Goal: Navigation & Orientation: Find specific page/section

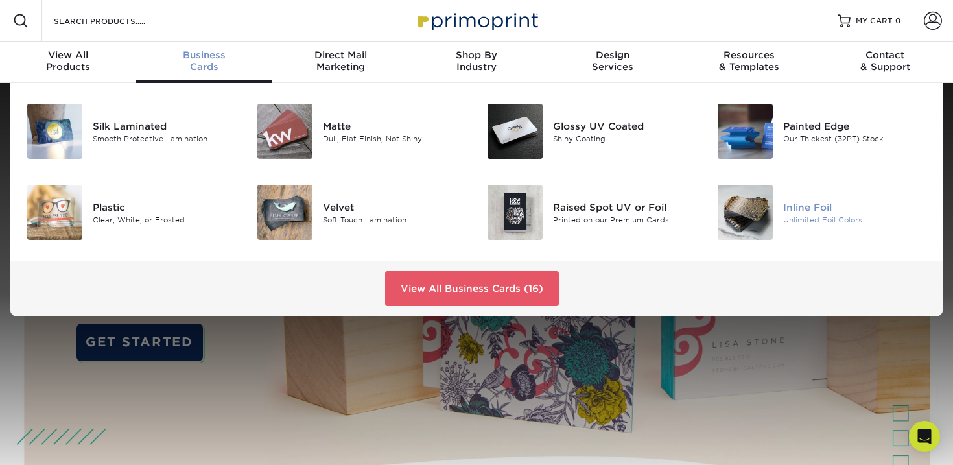
click at [788, 211] on div "Inline Foil" at bounding box center [855, 207] width 144 height 14
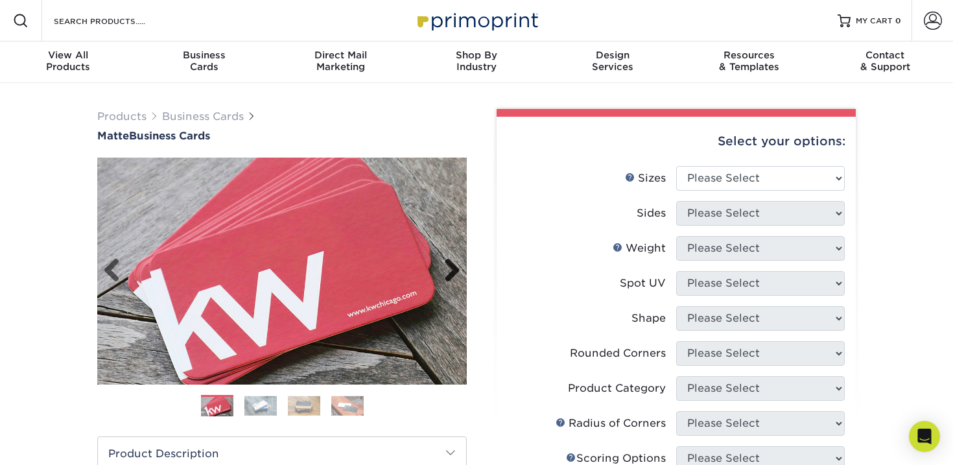
click at [457, 278] on link "Next" at bounding box center [447, 271] width 26 height 26
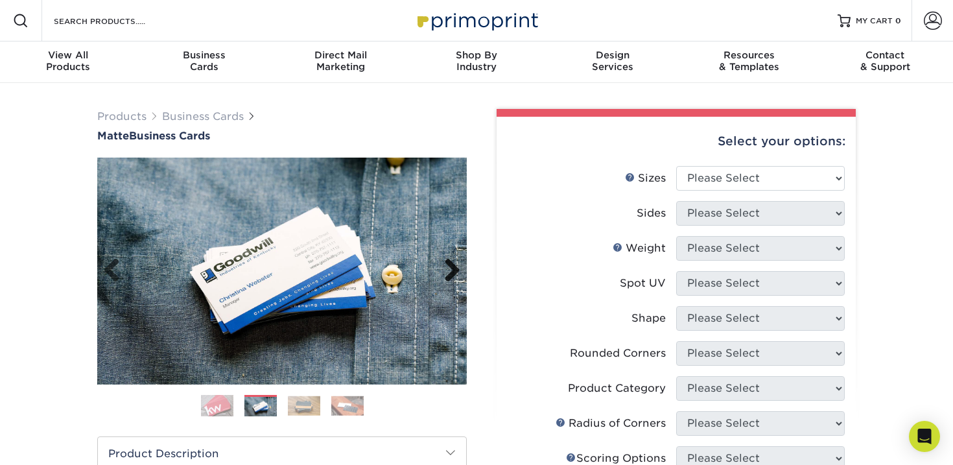
click at [457, 278] on link "Next" at bounding box center [447, 271] width 26 height 26
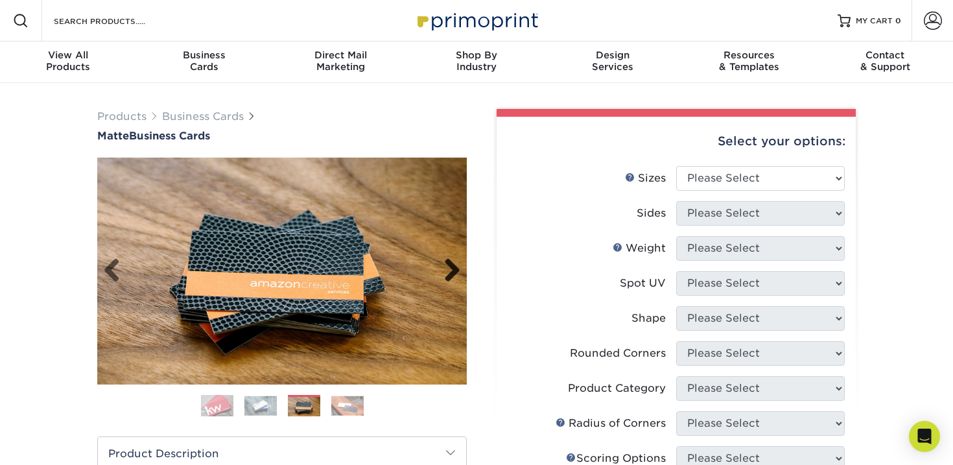
click at [446, 278] on link "Next" at bounding box center [447, 271] width 26 height 26
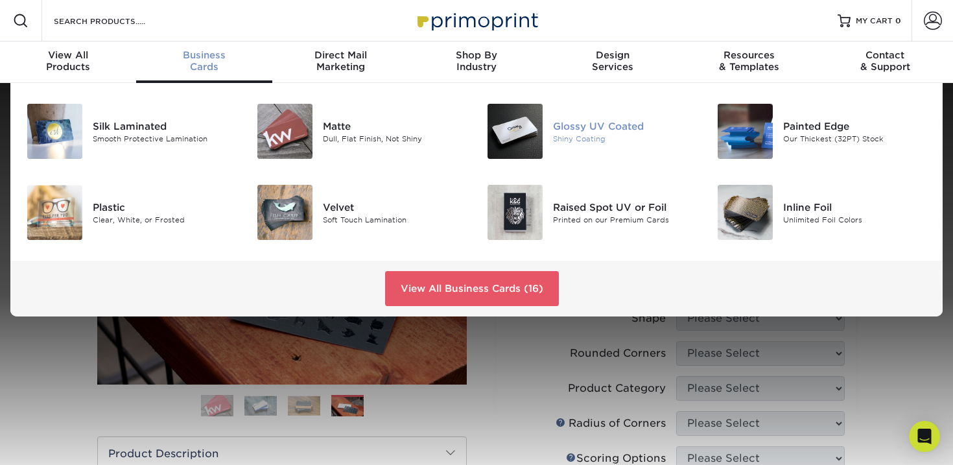
click at [561, 136] on div "Shiny Coating" at bounding box center [625, 138] width 144 height 11
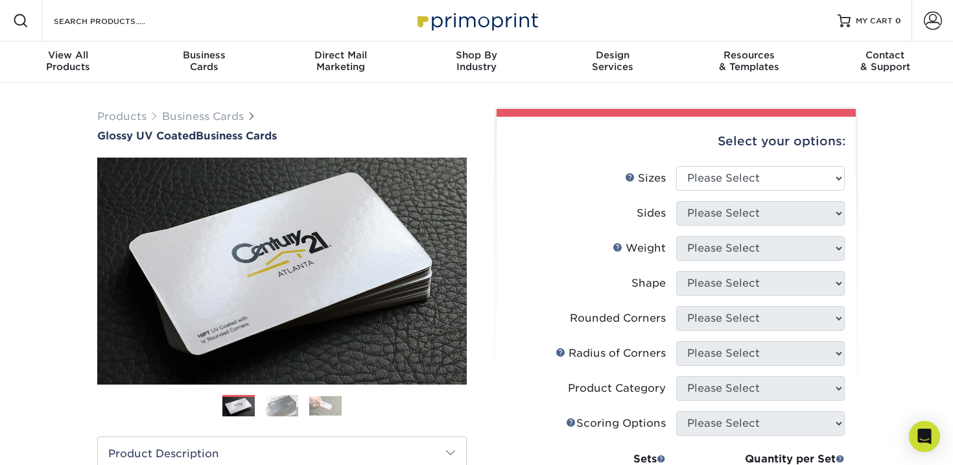
click at [278, 401] on img at bounding box center [282, 405] width 32 height 23
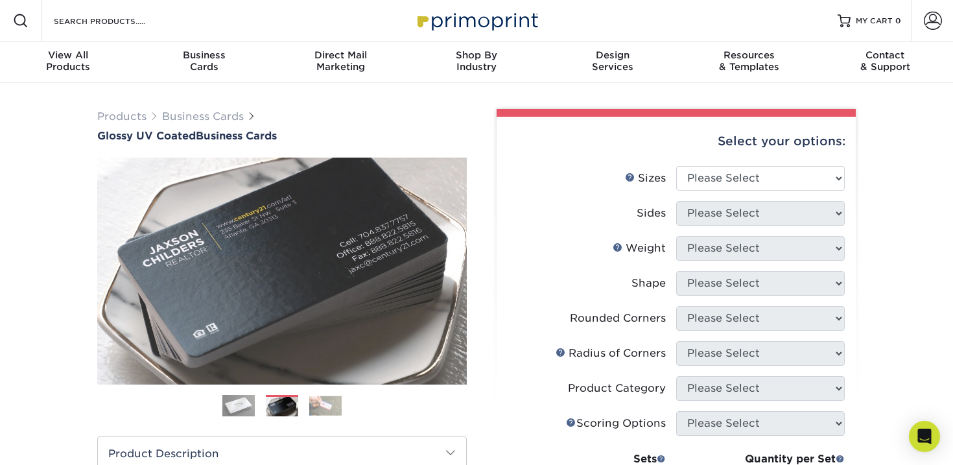
click at [312, 401] on img at bounding box center [325, 406] width 32 height 20
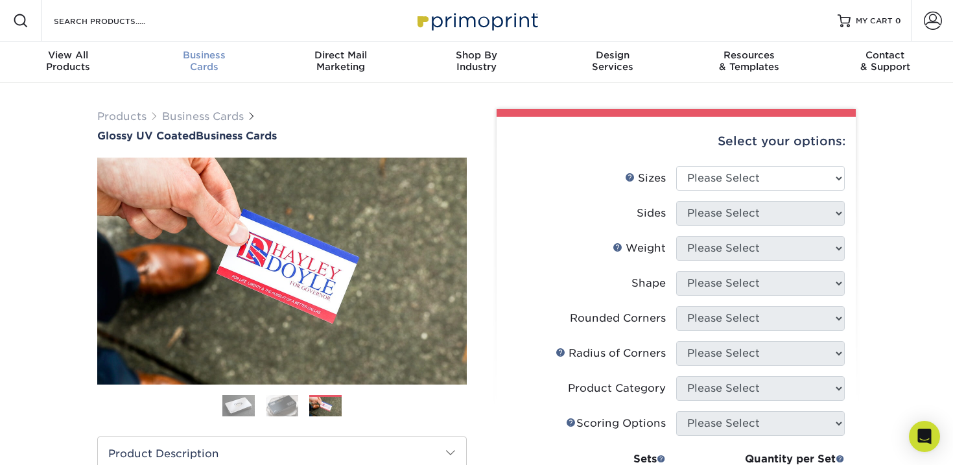
click at [204, 57] on span "Business" at bounding box center [204, 55] width 136 height 12
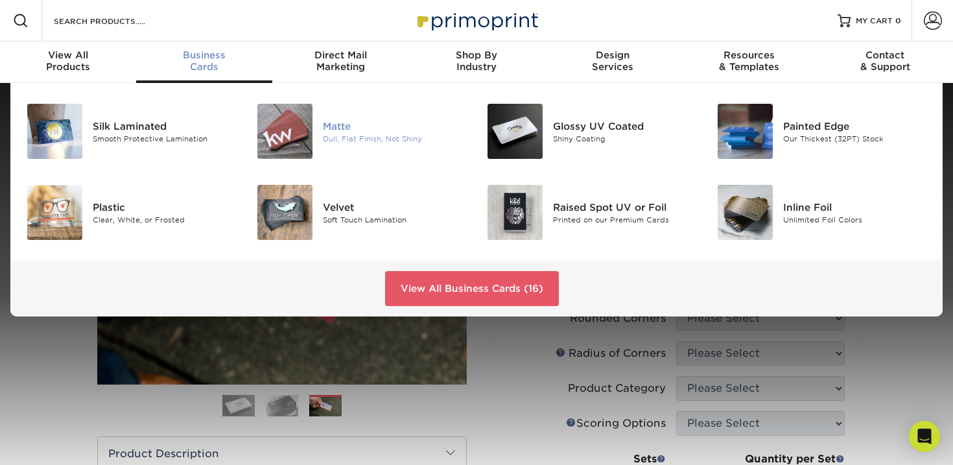
click at [331, 134] on div "Dull, Flat Finish, Not Shiny" at bounding box center [395, 138] width 144 height 11
